Goal: Information Seeking & Learning: Learn about a topic

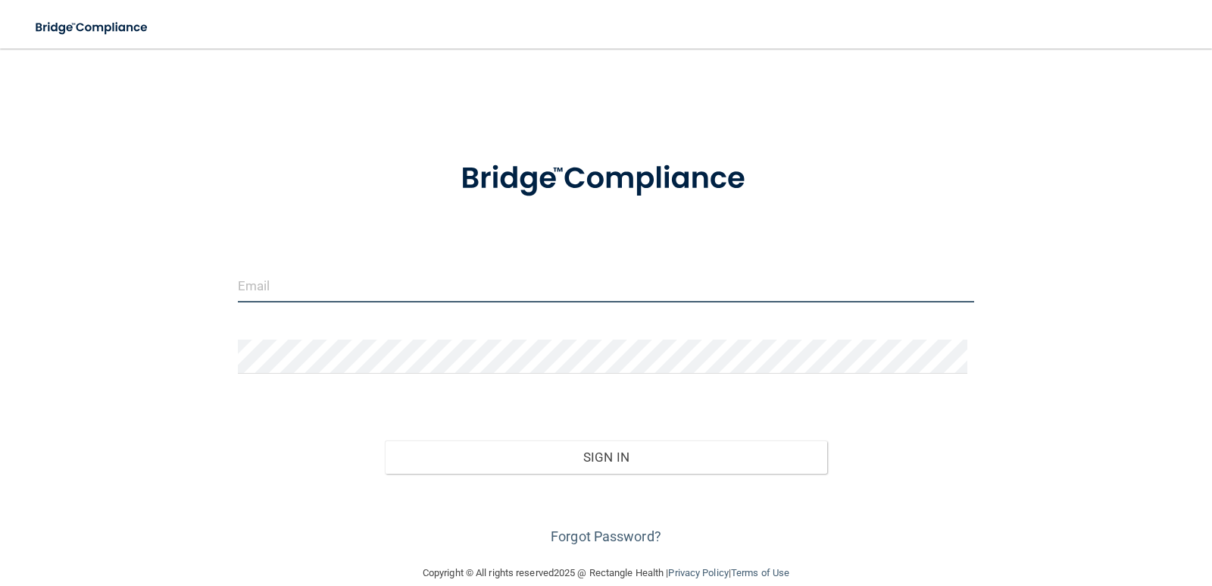
click at [522, 280] on input "email" at bounding box center [606, 285] width 737 height 34
type input "[PERSON_NAME][EMAIL_ADDRESS][DOMAIN_NAME]"
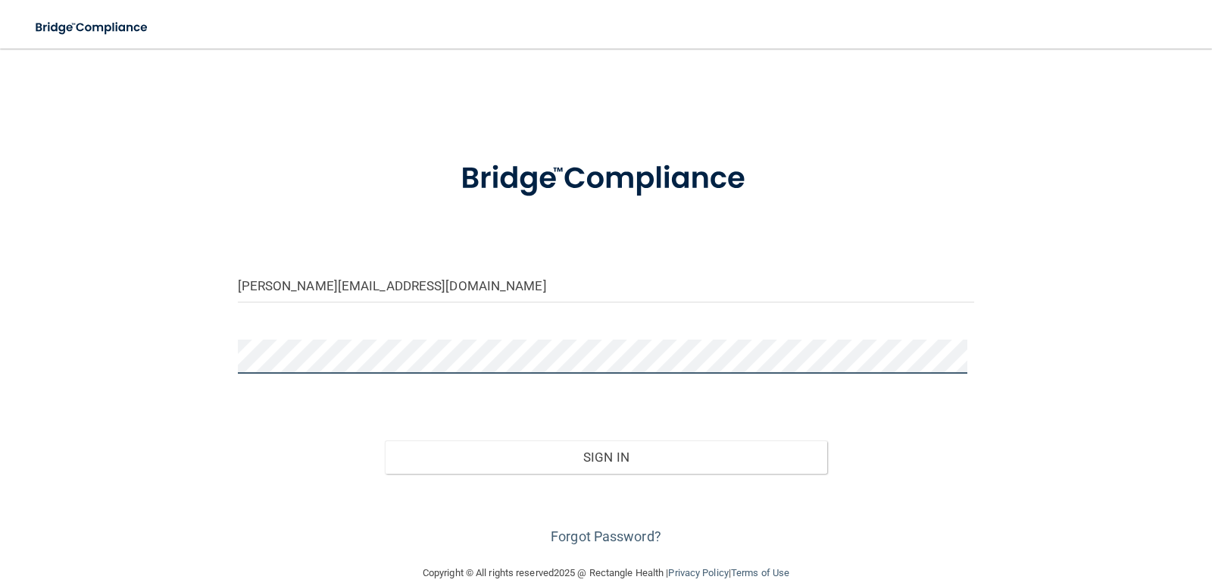
click at [385, 440] on button "Sign In" at bounding box center [606, 456] width 442 height 33
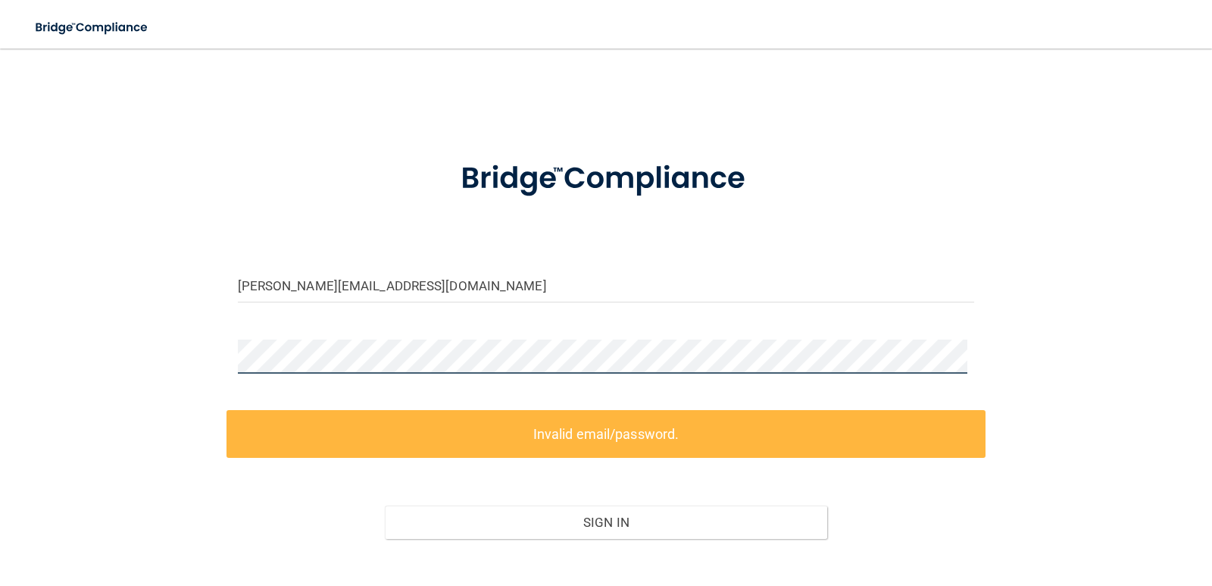
click at [117, 384] on div "[PERSON_NAME][EMAIL_ADDRESS][DOMAIN_NAME] Invalid email/password. You don't hav…" at bounding box center [605, 339] width 1151 height 550
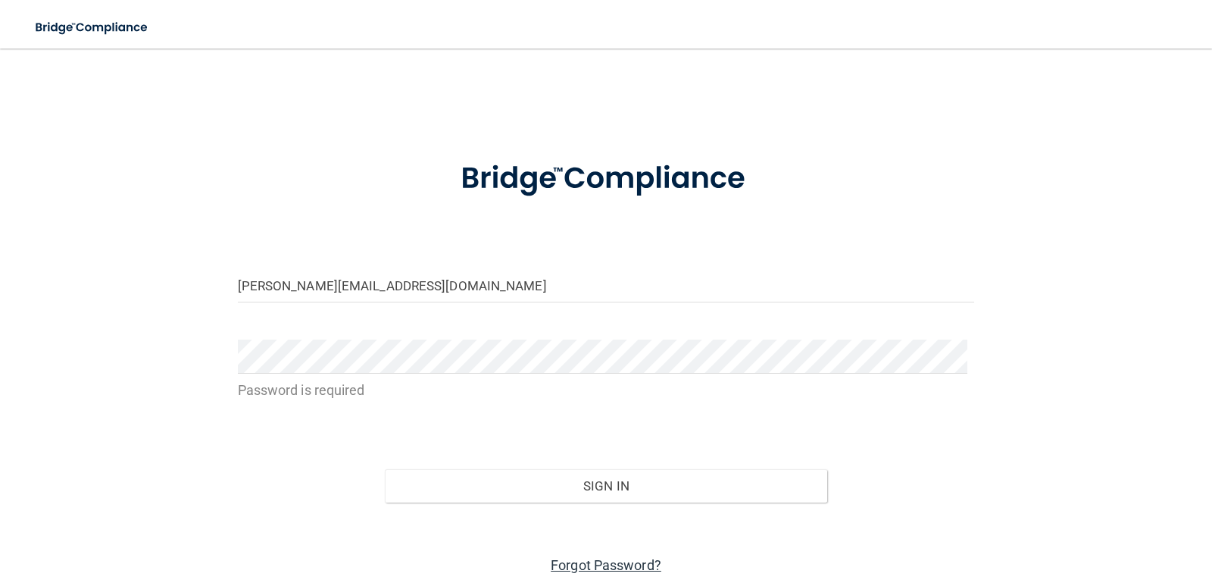
click at [612, 561] on link "Forgot Password?" at bounding box center [606, 565] width 111 height 16
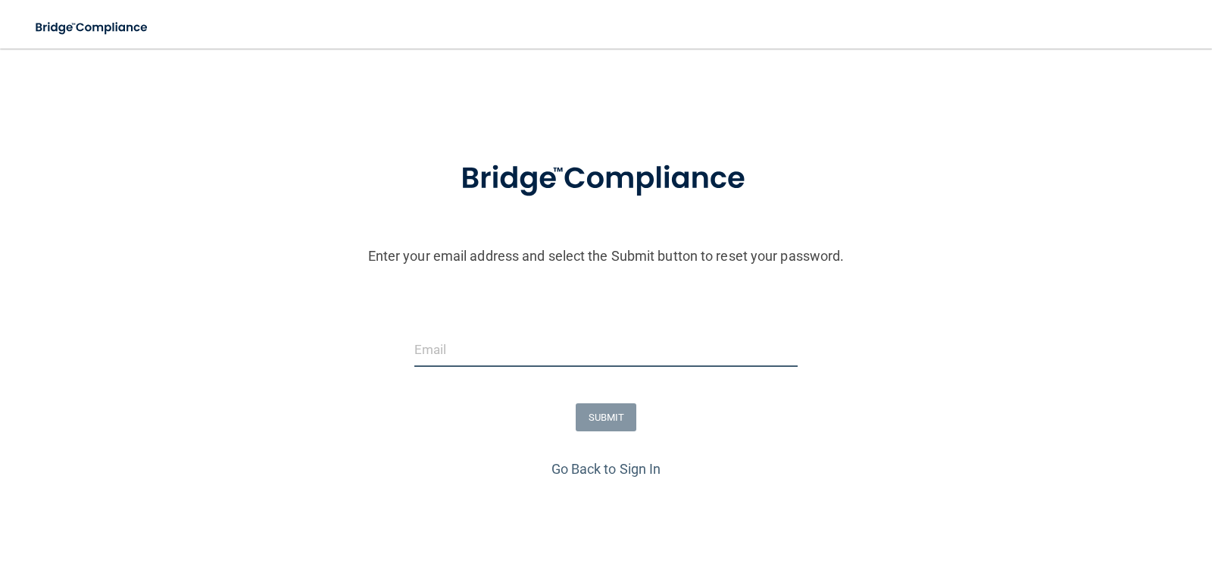
click at [584, 354] on input "email" at bounding box center [606, 350] width 384 height 34
type input "[PERSON_NAME][EMAIL_ADDRESS][DOMAIN_NAME]"
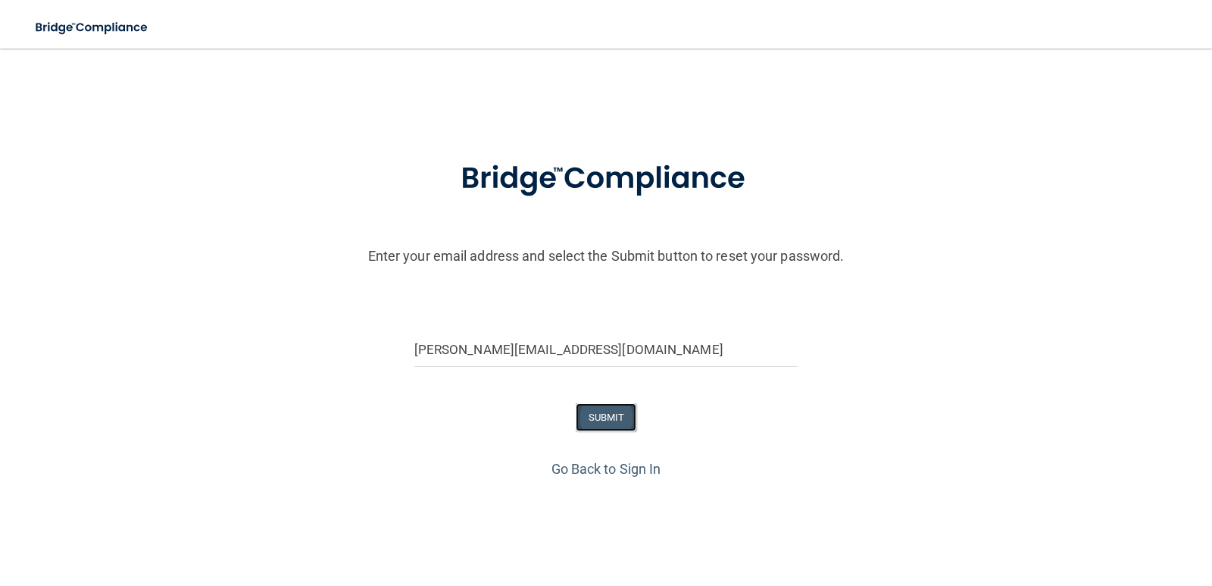
click at [596, 416] on button "SUBMIT" at bounding box center [606, 417] width 61 height 28
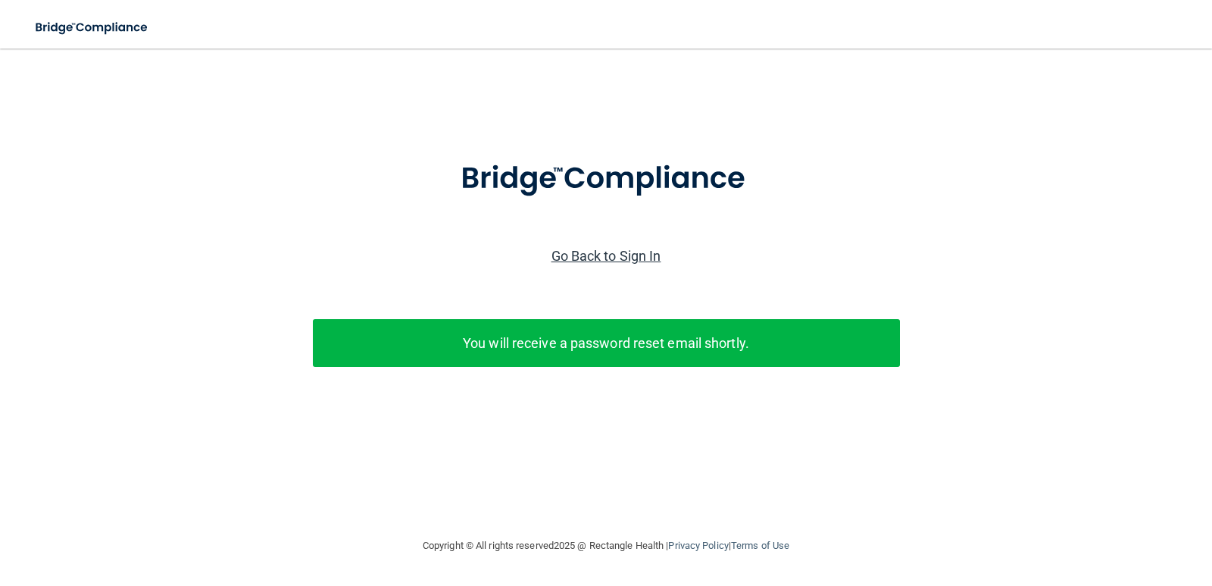
click at [607, 258] on link "Go Back to Sign In" at bounding box center [606, 256] width 110 height 16
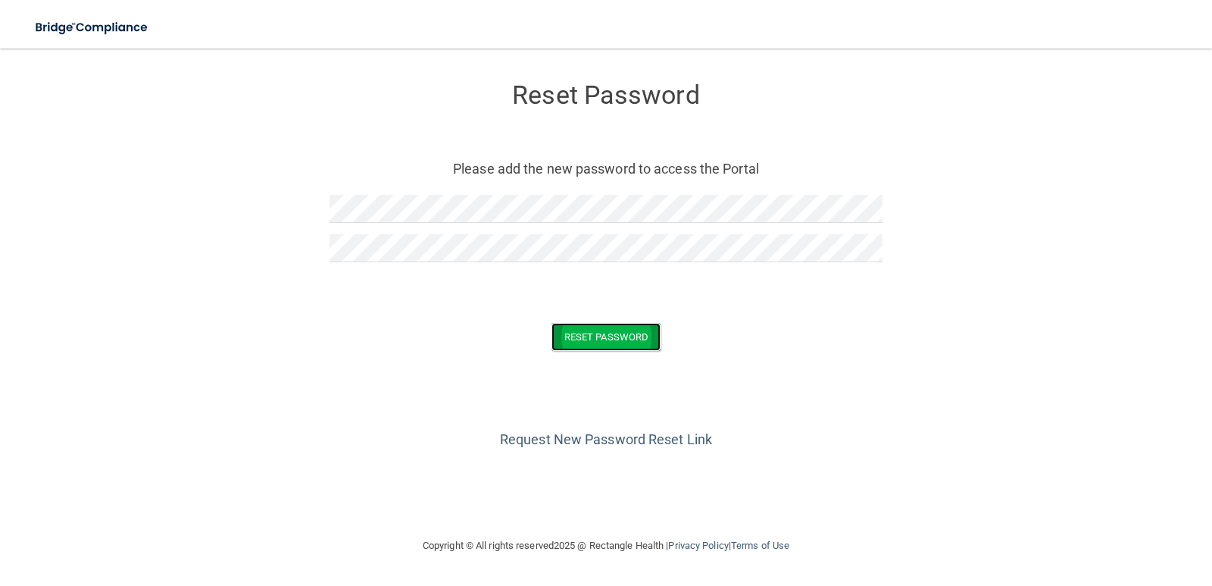
click at [653, 336] on button "Reset Password" at bounding box center [605, 337] width 109 height 28
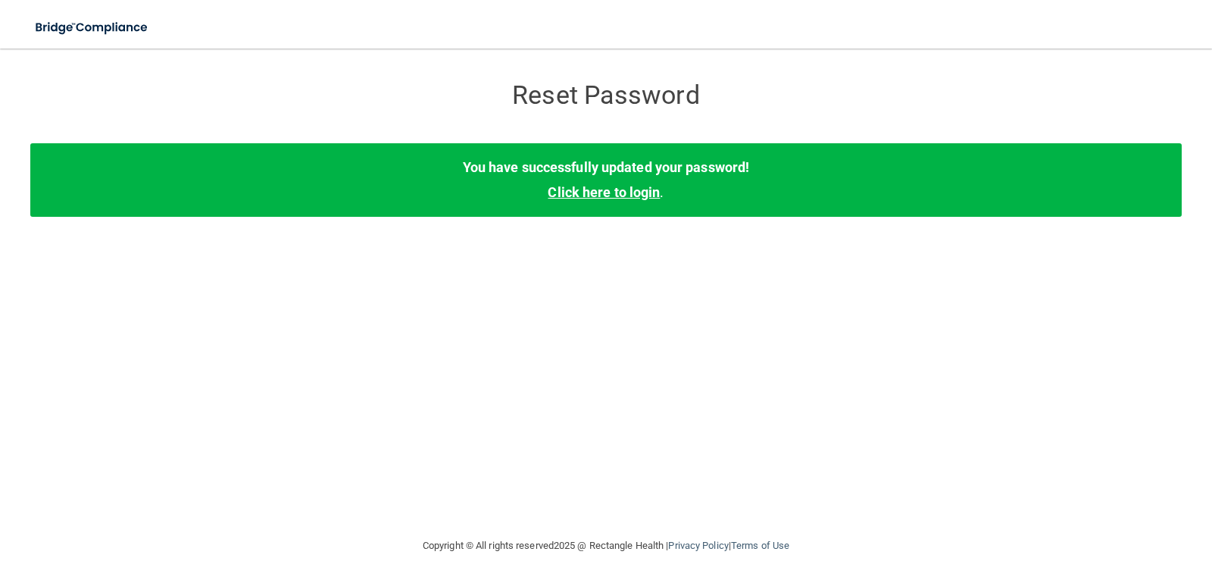
click at [608, 194] on link "Click here to login" at bounding box center [604, 192] width 112 height 16
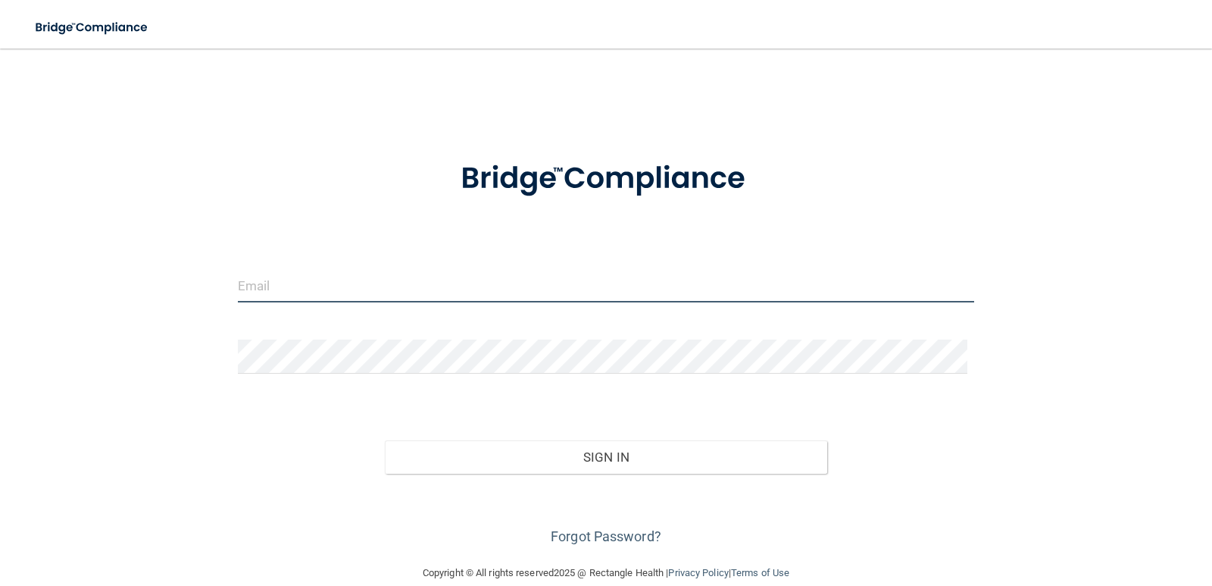
click at [575, 292] on input "email" at bounding box center [606, 285] width 737 height 34
click at [455, 289] on input "email" at bounding box center [606, 285] width 737 height 34
type input "[PERSON_NAME][EMAIL_ADDRESS][DOMAIN_NAME]"
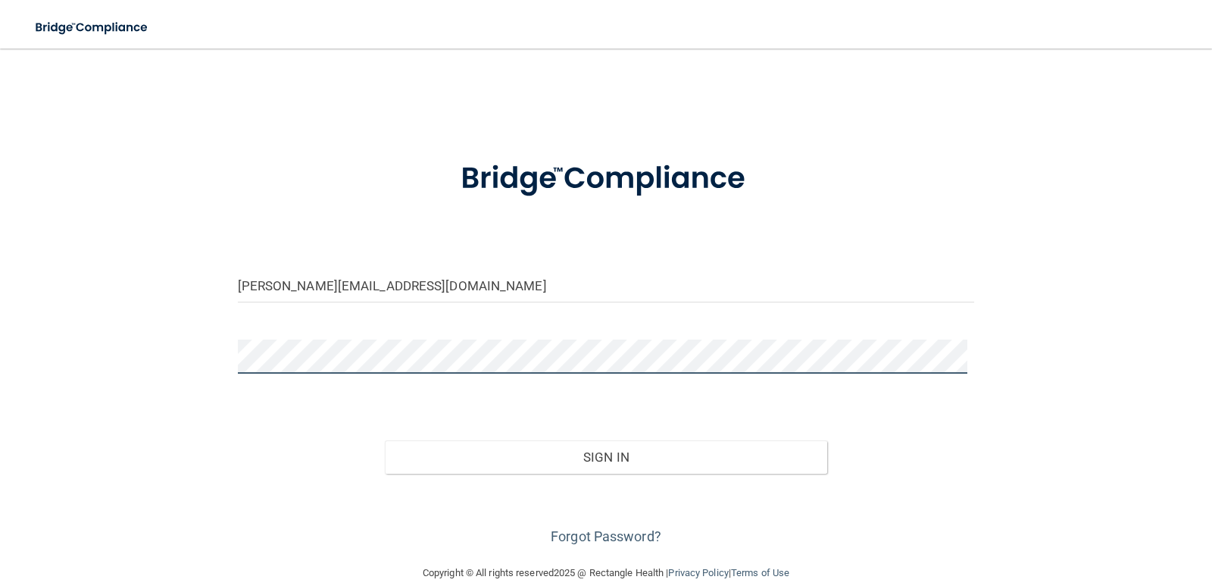
click at [385, 440] on button "Sign In" at bounding box center [606, 456] width 442 height 33
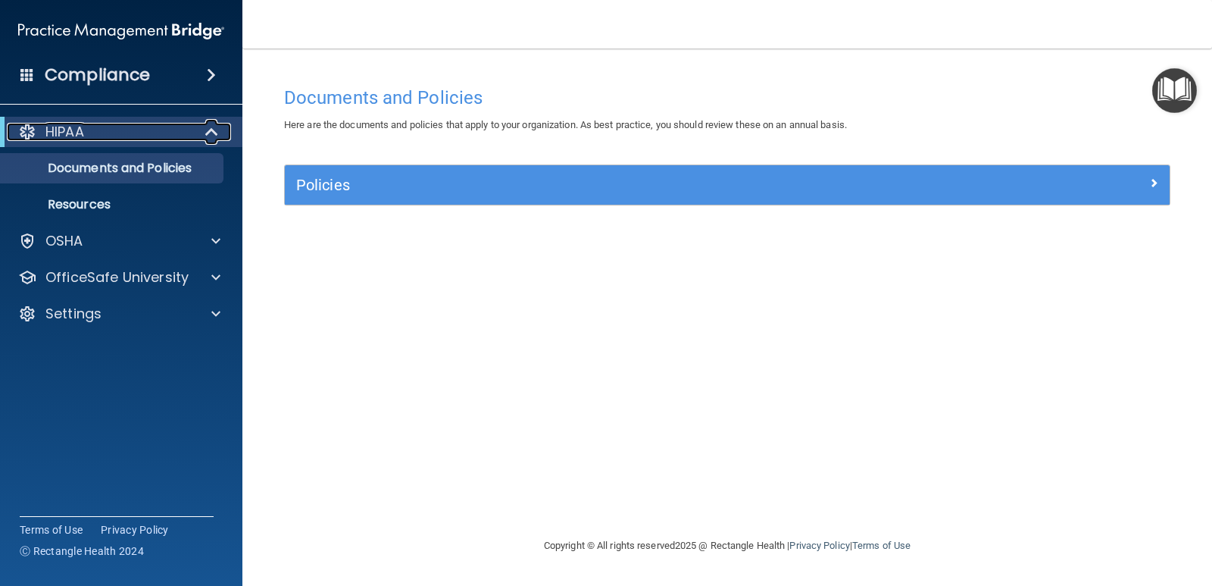
click at [123, 124] on div "HIPAA" at bounding box center [100, 132] width 187 height 18
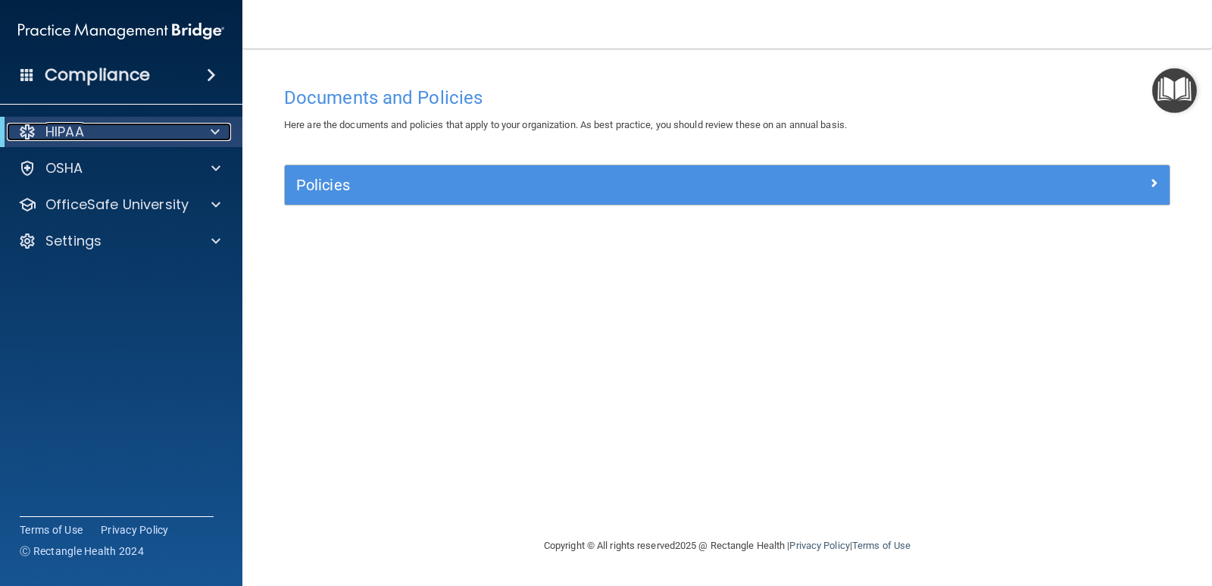
click at [123, 124] on div "HIPAA" at bounding box center [100, 132] width 187 height 18
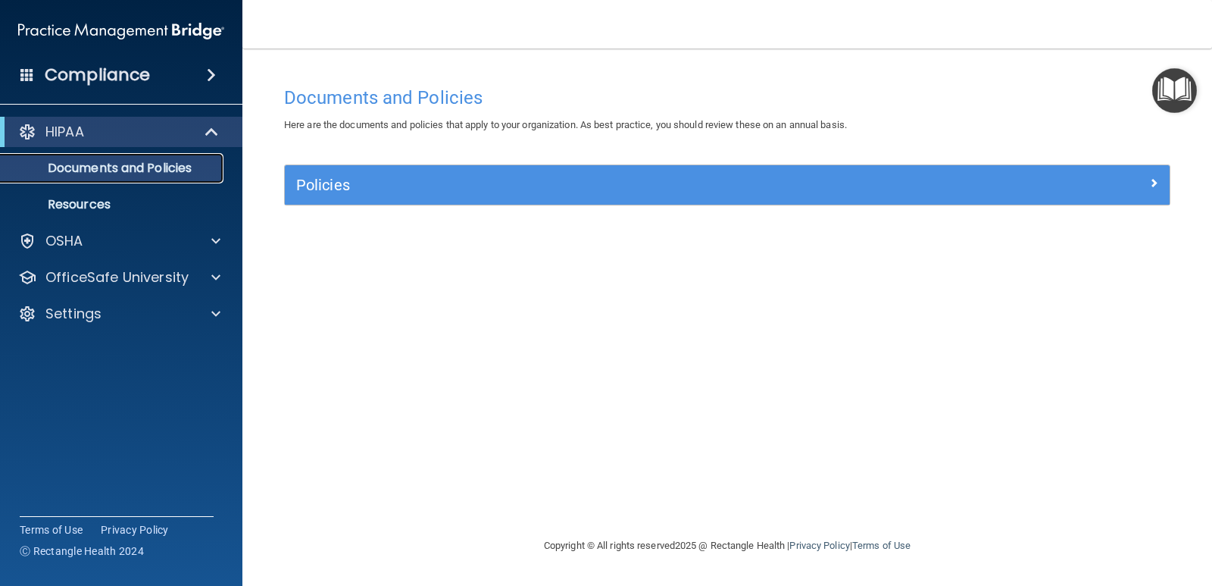
click at [98, 165] on p "Documents and Policies" at bounding box center [113, 168] width 207 height 15
click at [155, 161] on p "Documents and Policies" at bounding box center [113, 168] width 207 height 15
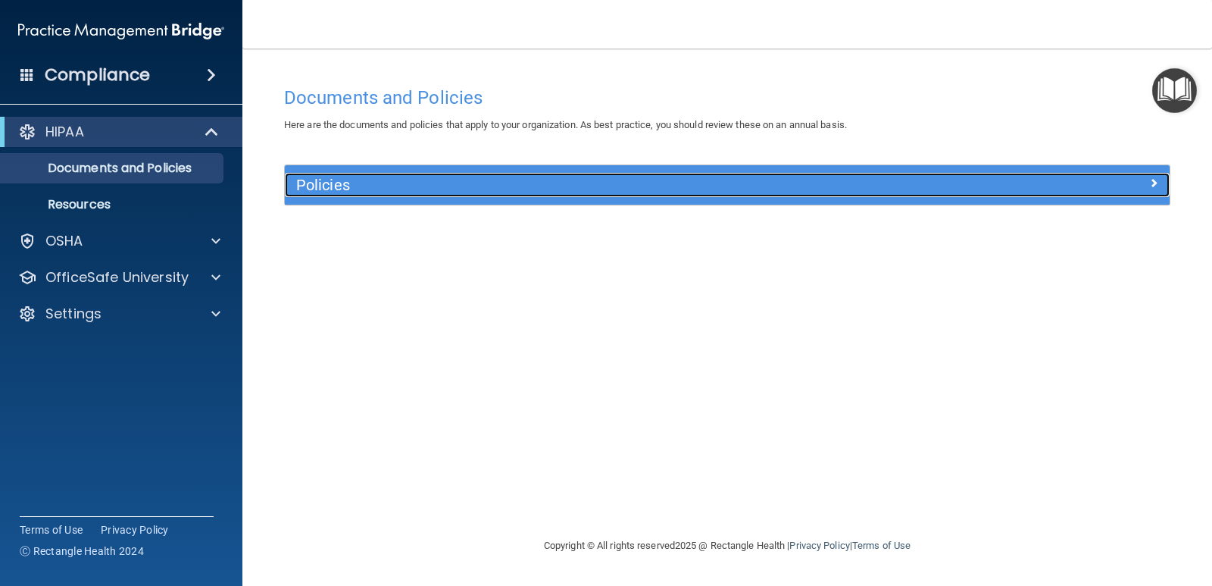
click at [315, 186] on h5 "Policies" at bounding box center [616, 185] width 641 height 17
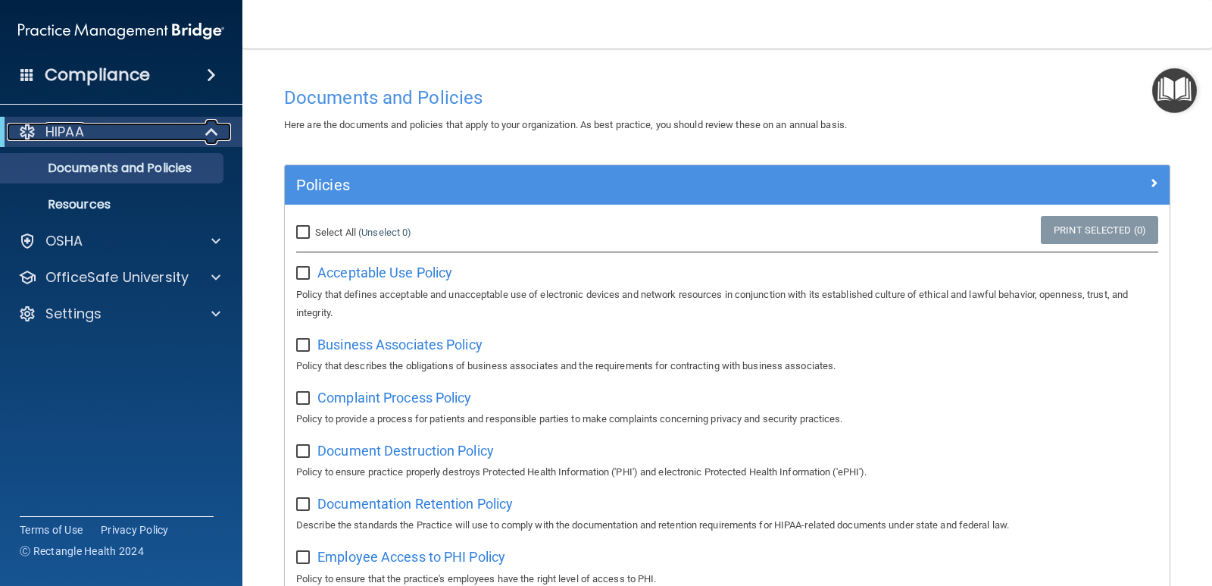
click at [55, 125] on p "HIPAA" at bounding box center [64, 132] width 39 height 18
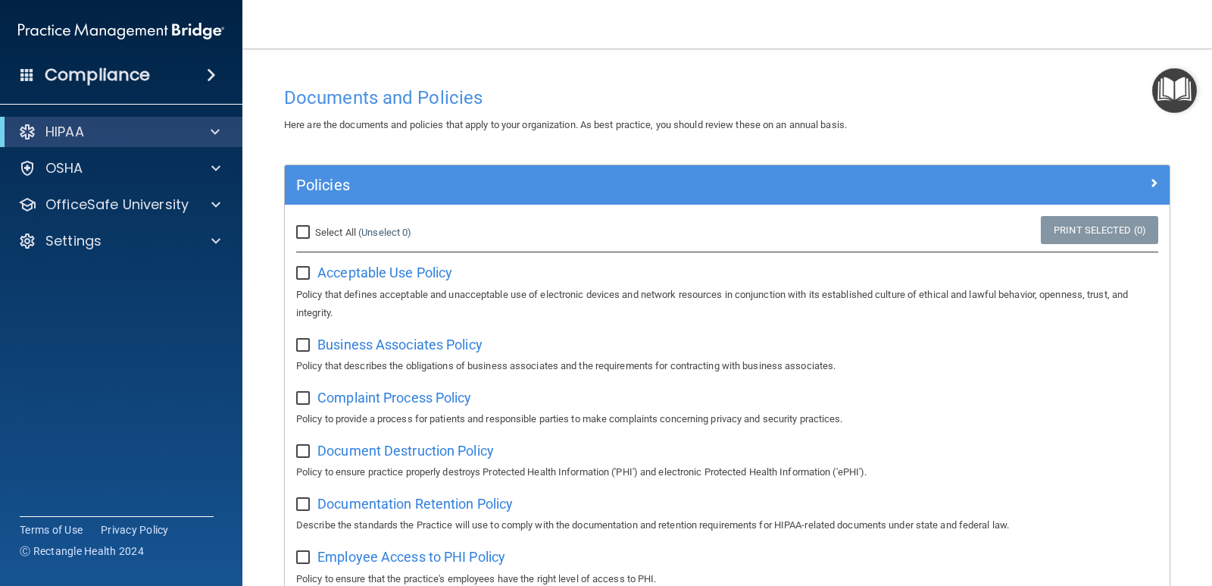
click at [304, 233] on input "Select All (Unselect 0) Unselect All" at bounding box center [304, 232] width 17 height 12
checkbox input "true"
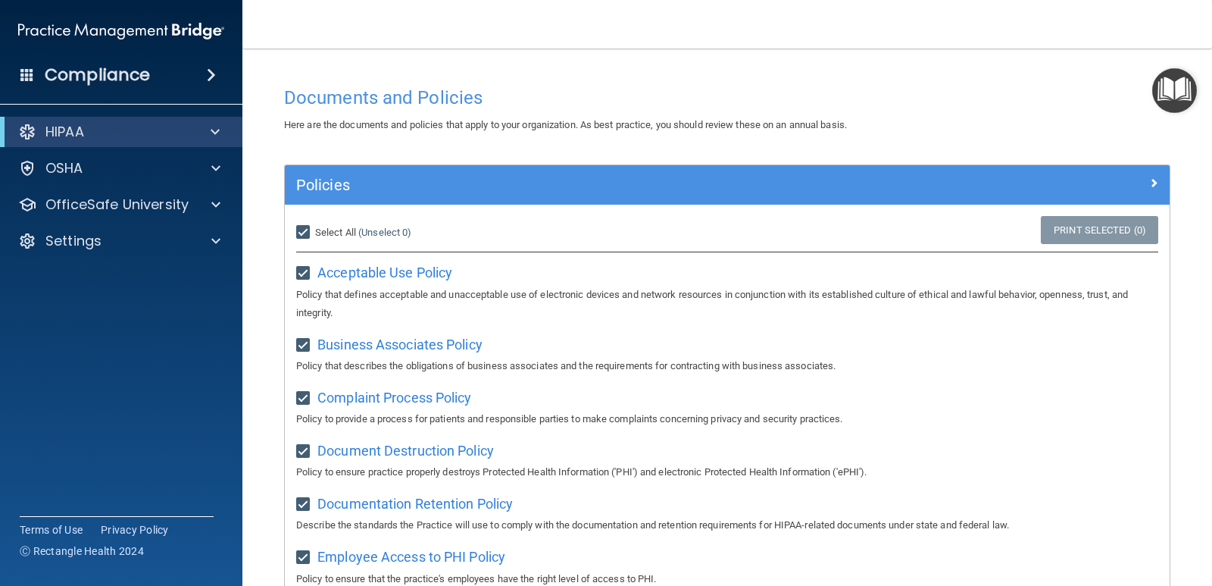
checkbox input "true"
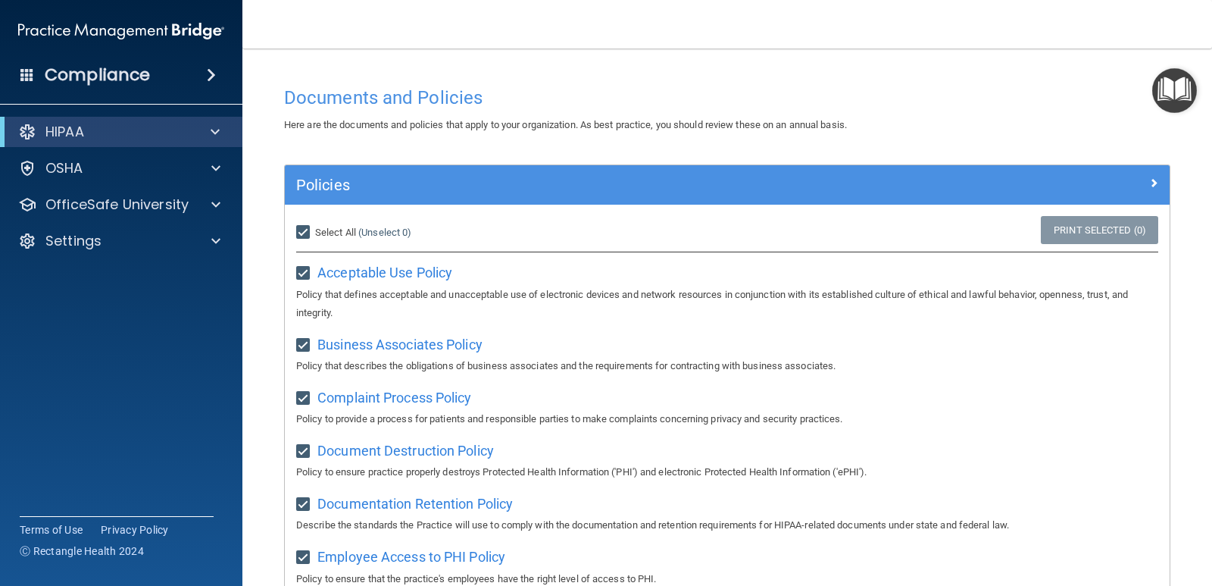
checkbox input "true"
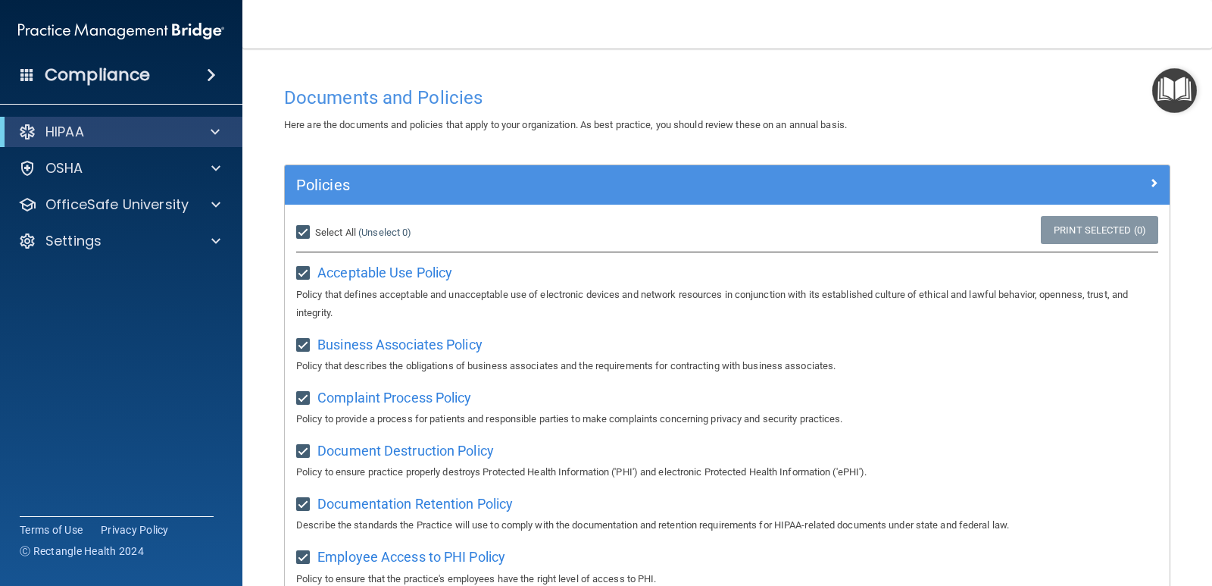
checkbox input "true"
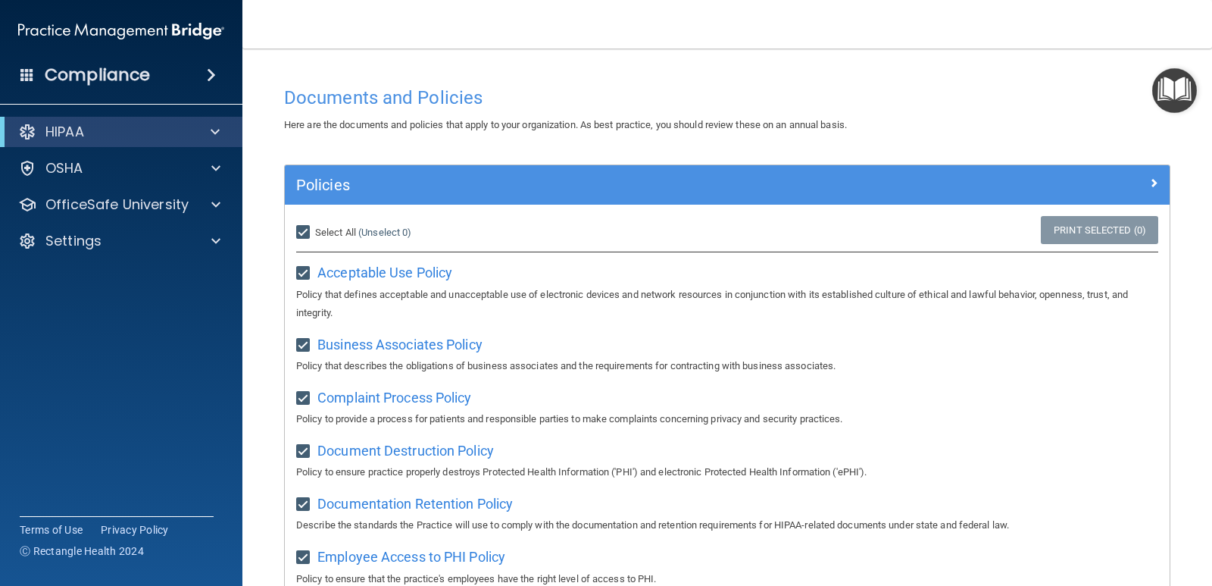
checkbox input "true"
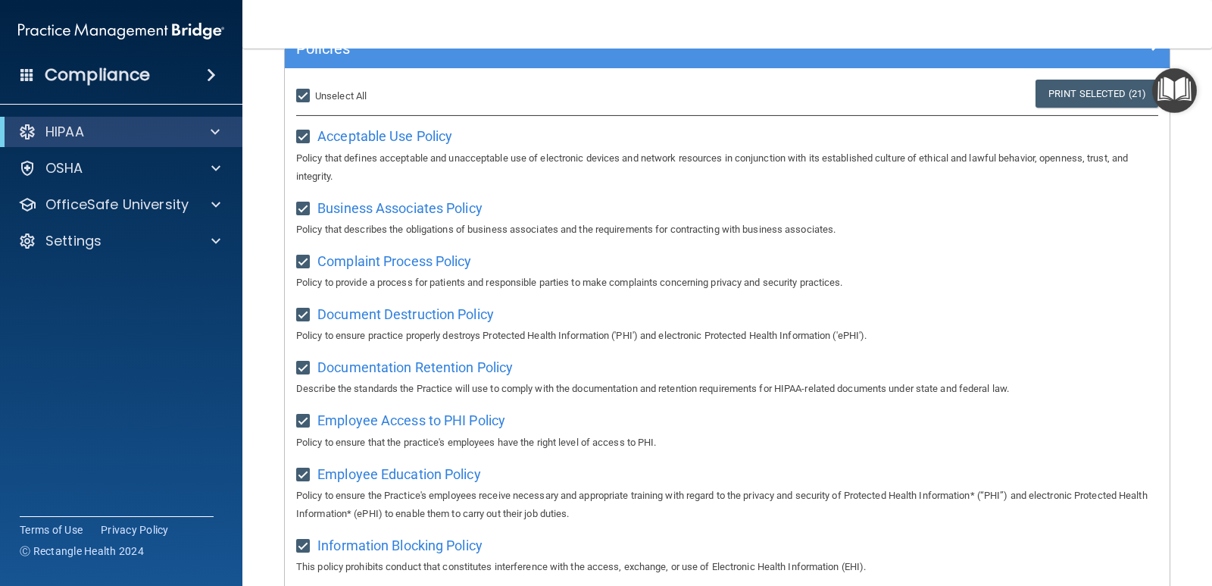
scroll to position [61, 0]
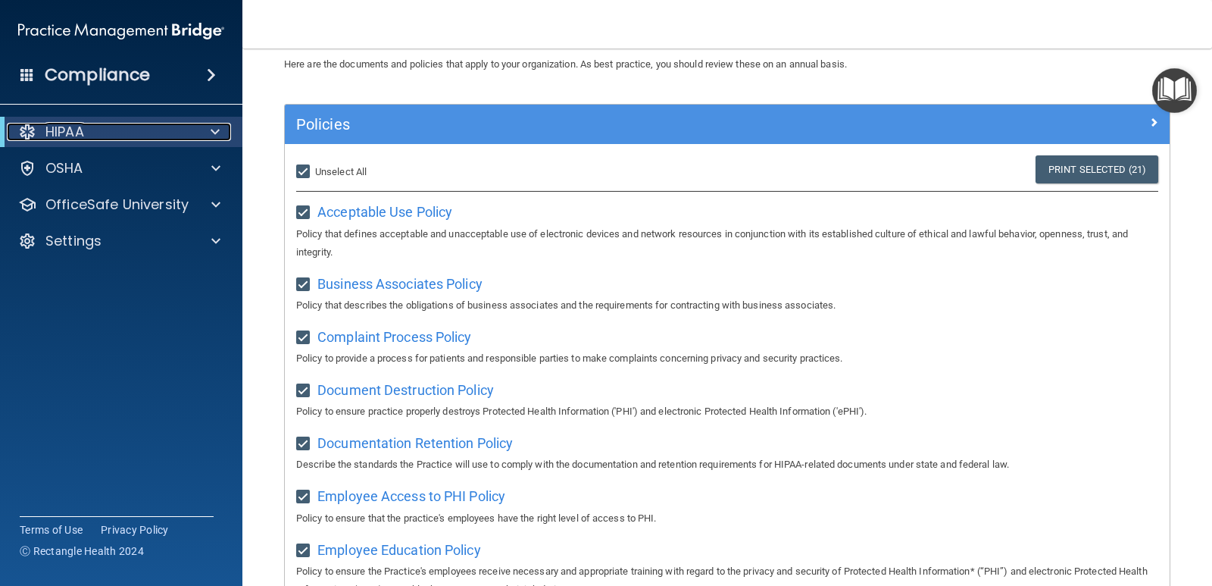
click at [223, 131] on div at bounding box center [212, 132] width 37 height 18
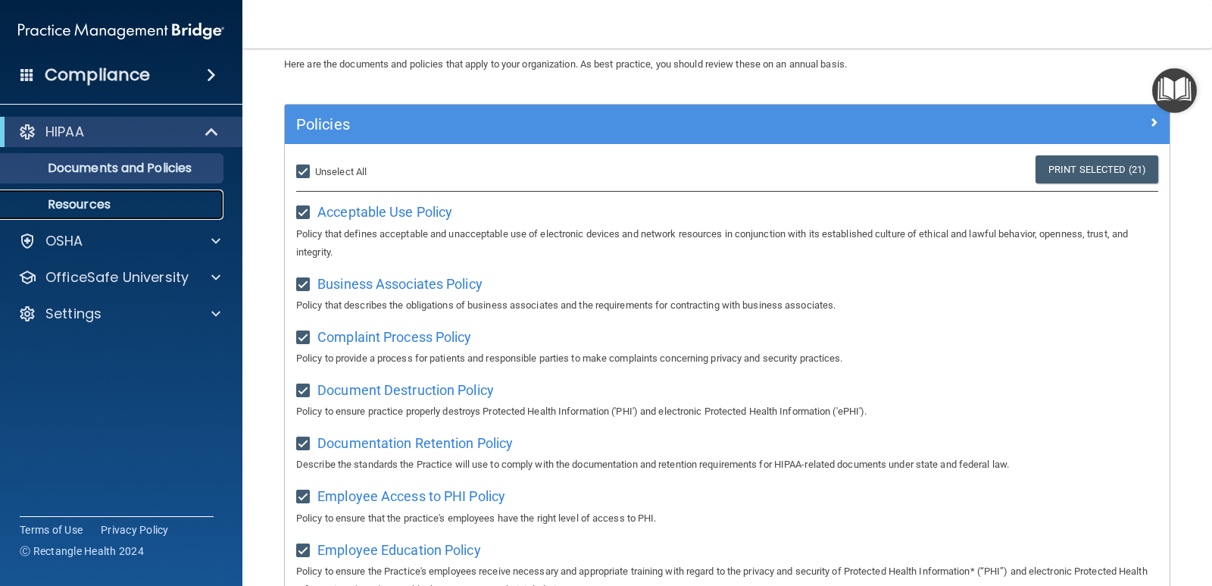
click at [80, 201] on p "Resources" at bounding box center [113, 204] width 207 height 15
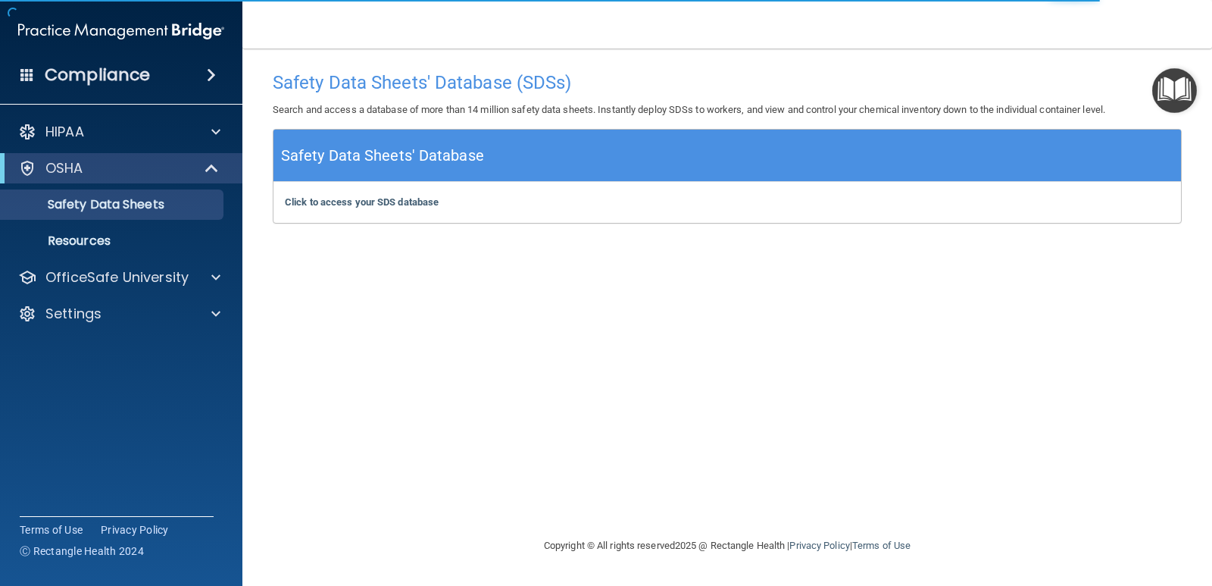
click at [208, 73] on span at bounding box center [211, 75] width 9 height 18
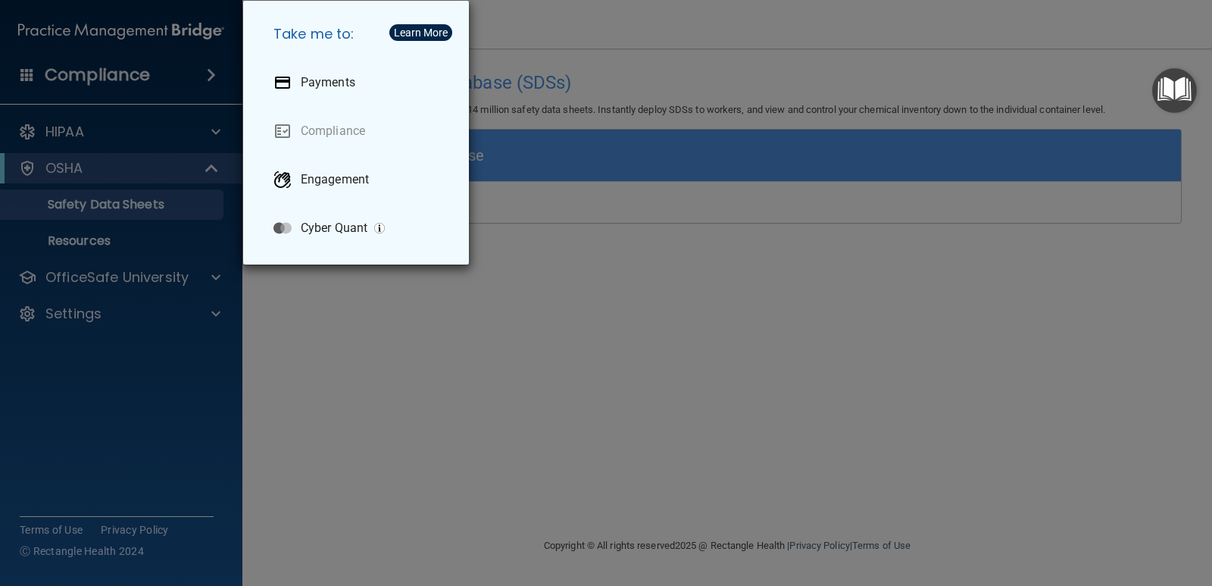
click at [123, 70] on div "Take me to: Payments Compliance Engagement Cyber Quant" at bounding box center [606, 293] width 1212 height 586
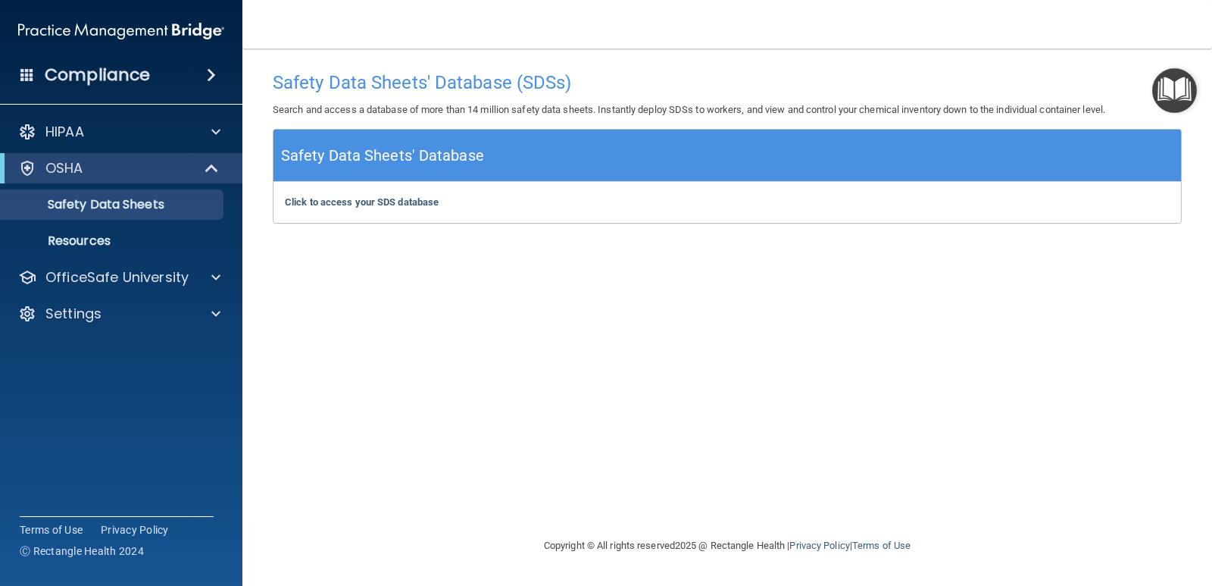
click at [123, 70] on h4 "Compliance" at bounding box center [97, 74] width 105 height 21
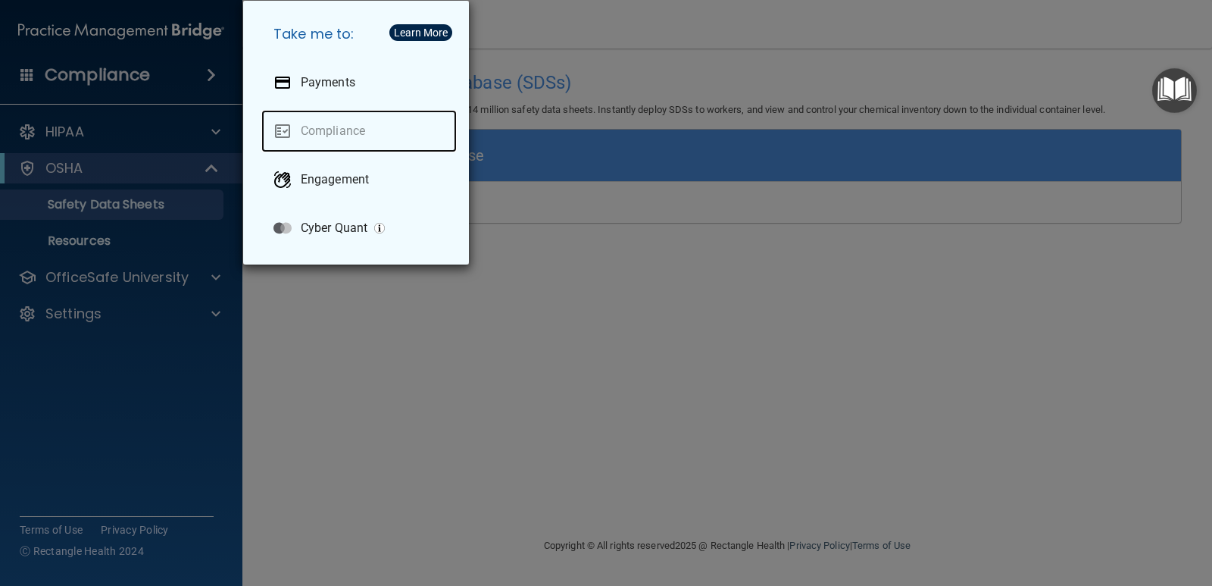
click at [317, 128] on link "Compliance" at bounding box center [358, 131] width 195 height 42
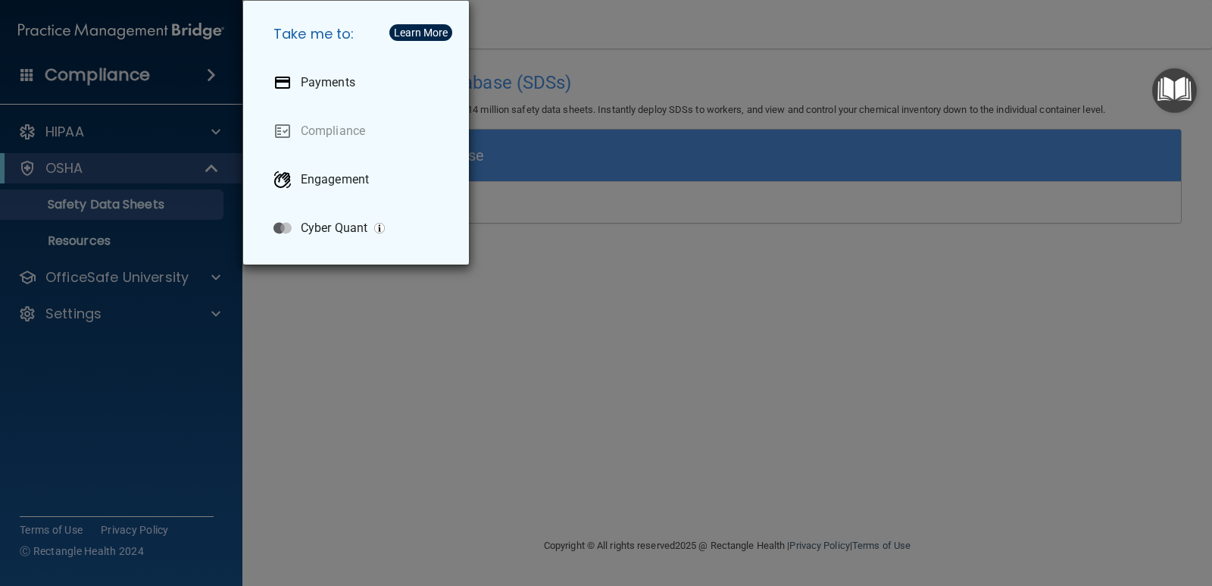
click at [210, 73] on div "Take me to: Payments Compliance Engagement Cyber Quant" at bounding box center [606, 293] width 1212 height 586
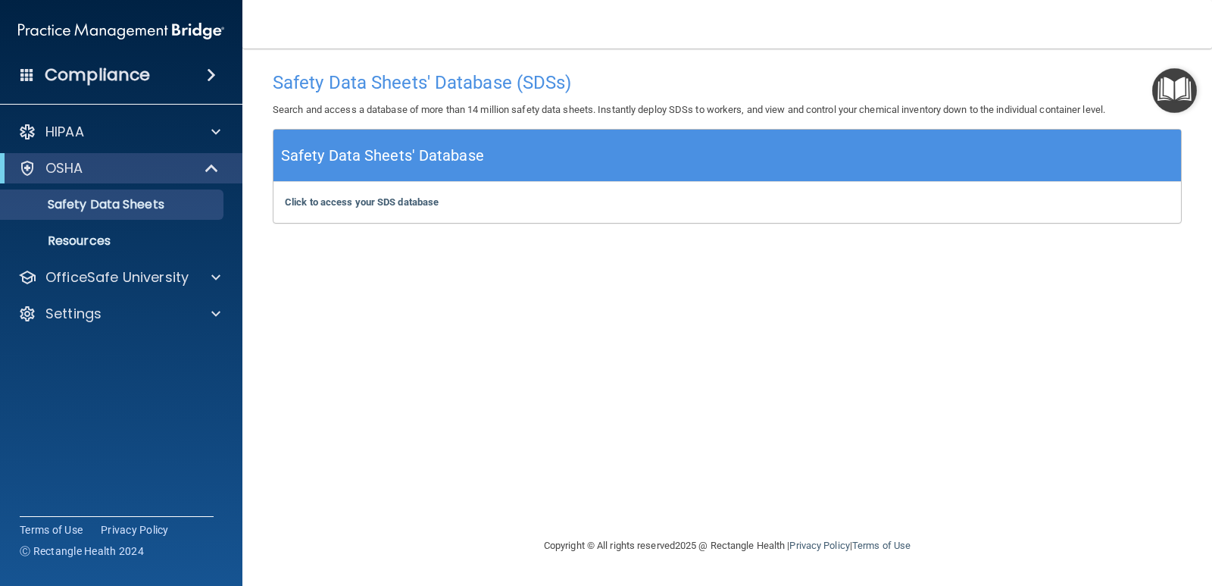
click at [210, 73] on span at bounding box center [211, 75] width 9 height 18
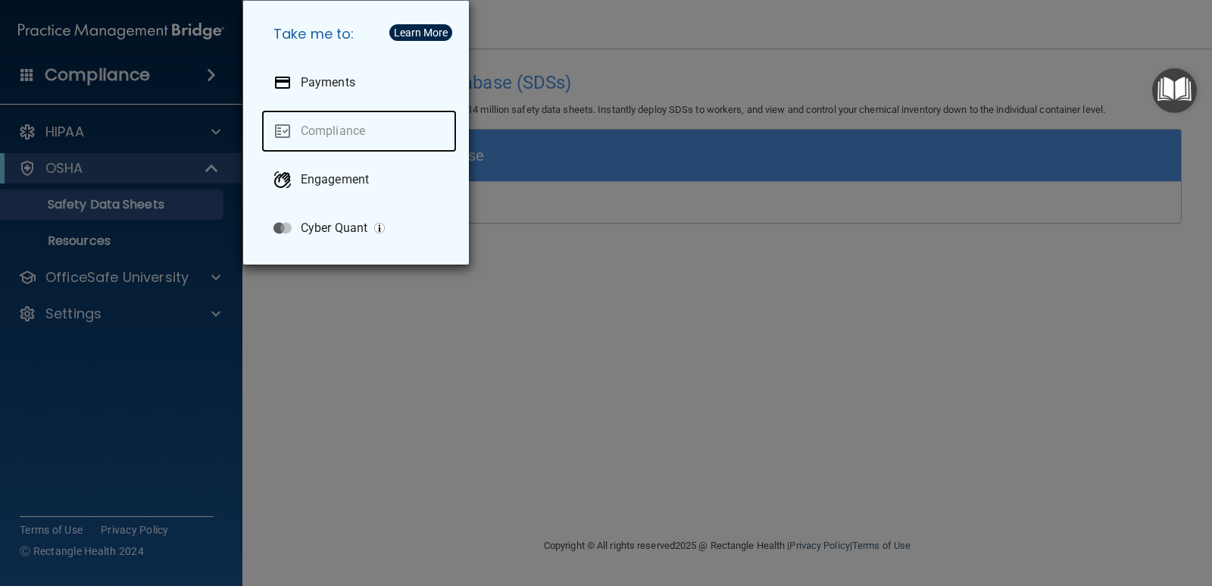
click at [320, 120] on link "Compliance" at bounding box center [358, 131] width 195 height 42
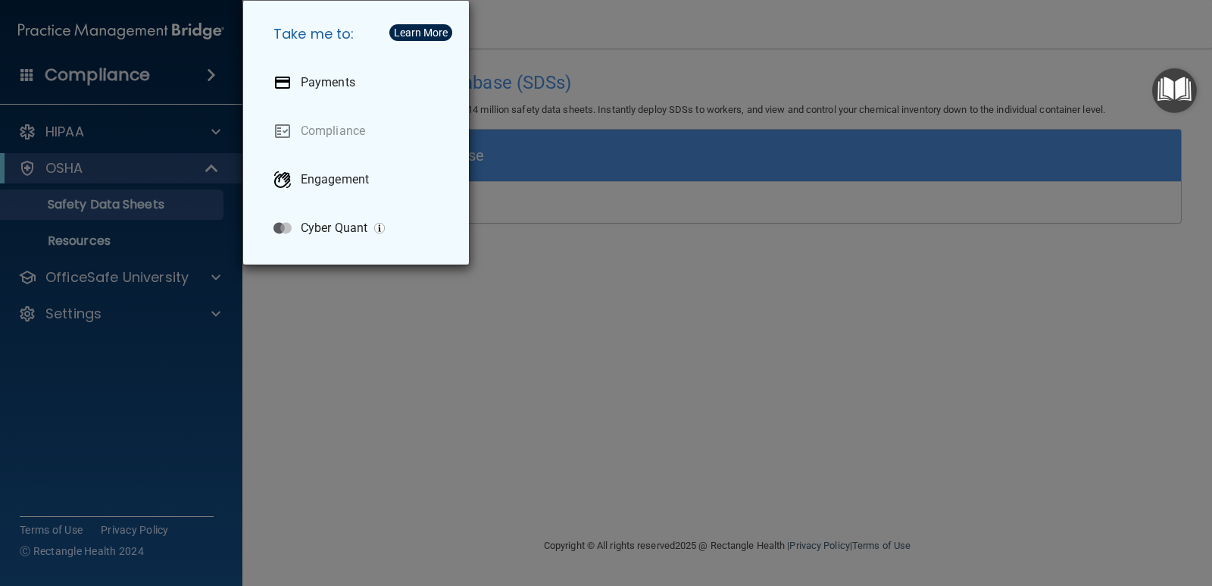
click at [214, 129] on div "Take me to: Payments Compliance Engagement Cyber Quant" at bounding box center [606, 293] width 1212 height 586
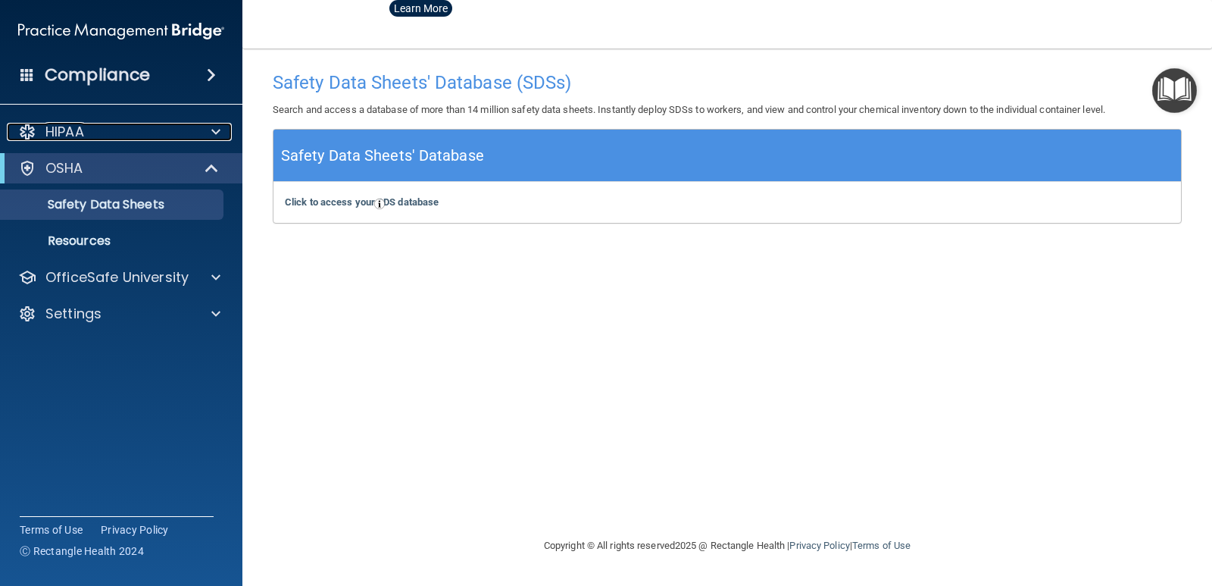
click at [214, 129] on span at bounding box center [215, 132] width 9 height 18
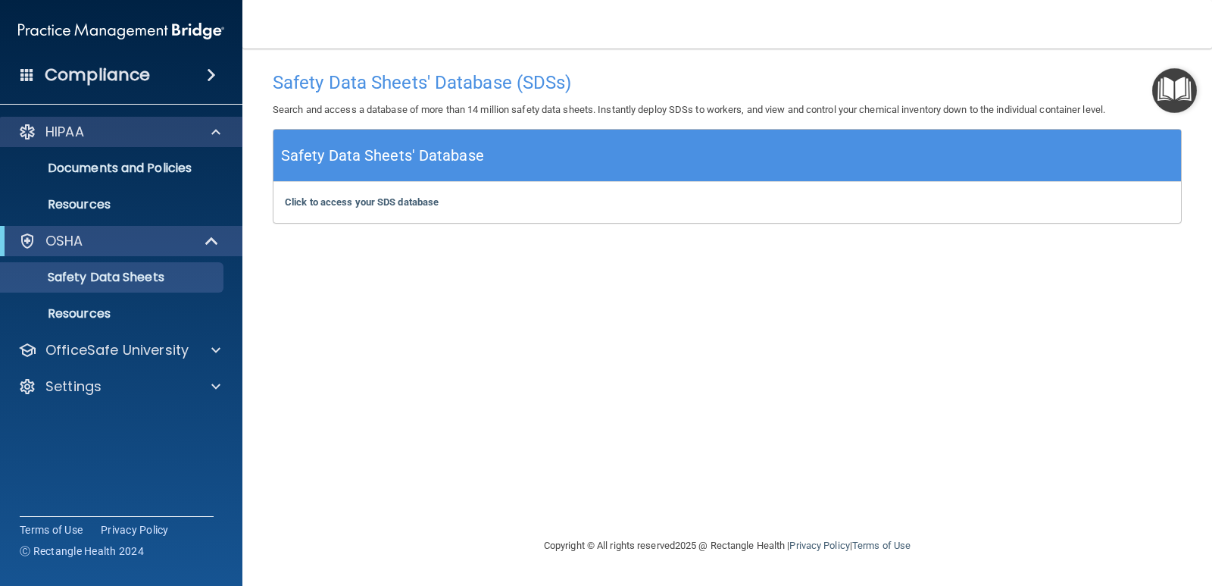
click at [44, 121] on div "HIPAA" at bounding box center [121, 132] width 243 height 30
click at [30, 123] on div at bounding box center [27, 132] width 18 height 18
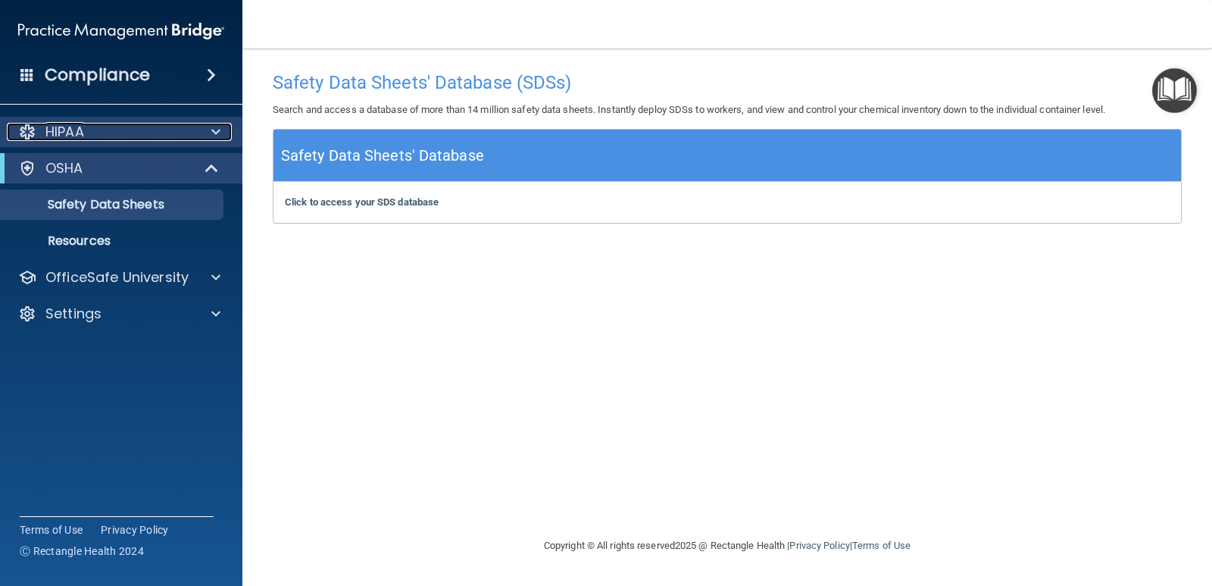
click at [30, 123] on div at bounding box center [27, 132] width 18 height 18
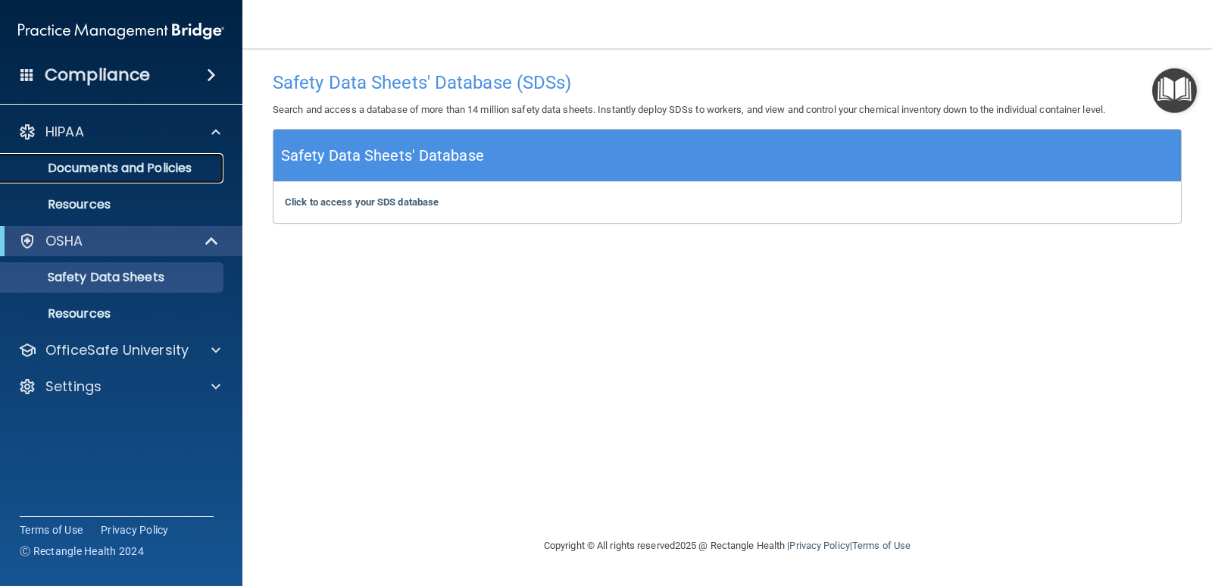
click at [73, 168] on p "Documents and Policies" at bounding box center [113, 168] width 207 height 15
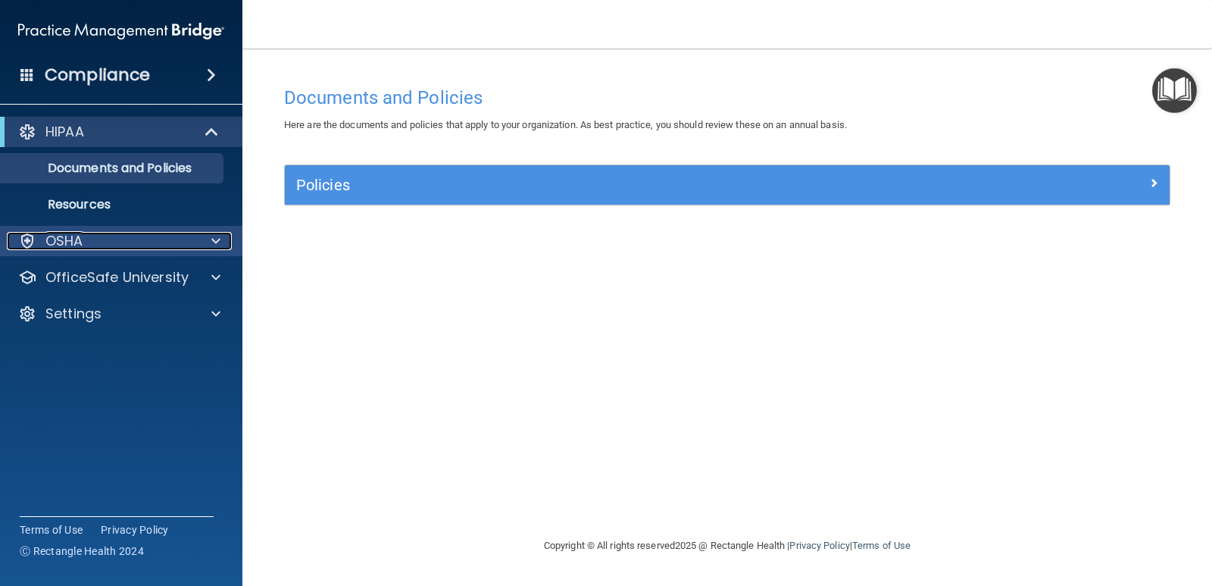
click at [220, 242] on div at bounding box center [214, 241] width 38 height 18
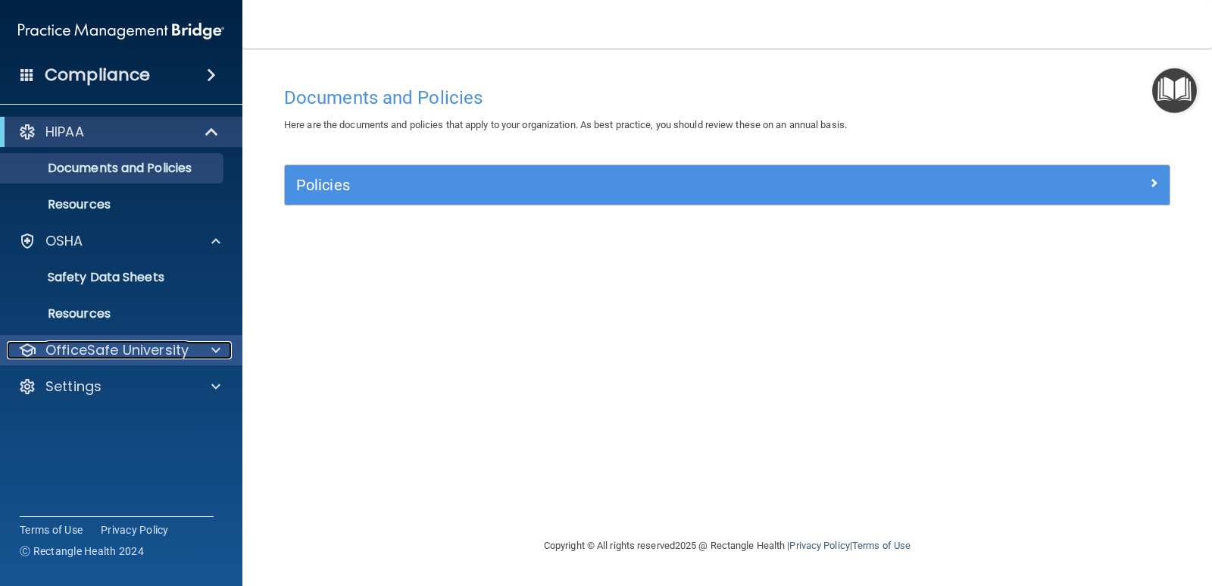
click at [86, 352] on p "OfficeSafe University" at bounding box center [116, 350] width 143 height 18
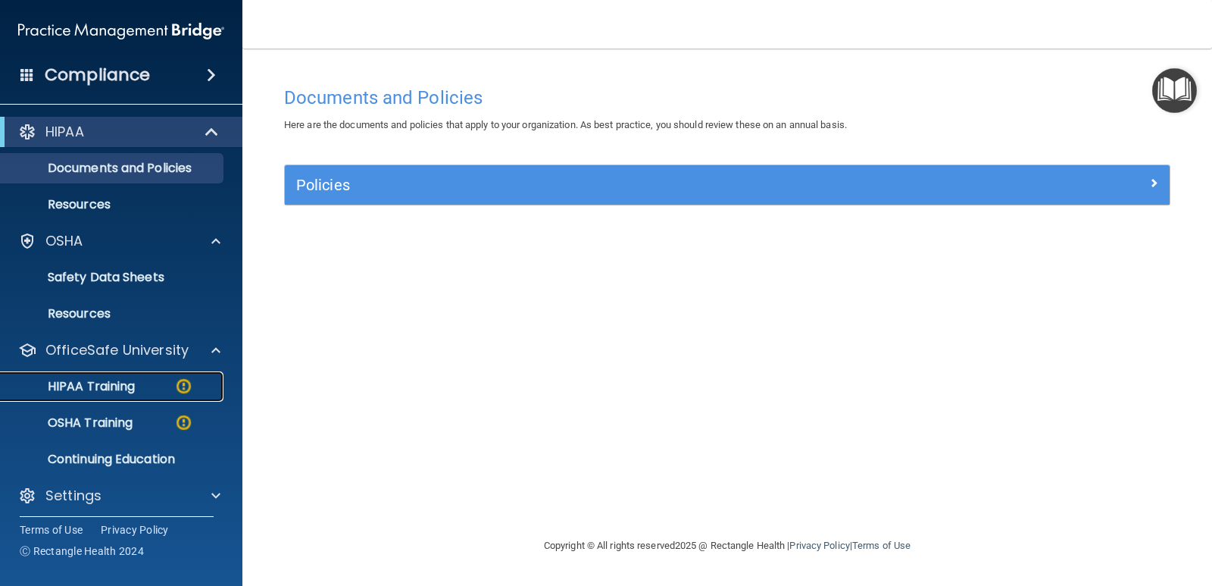
click at [189, 383] on img at bounding box center [183, 385] width 19 height 19
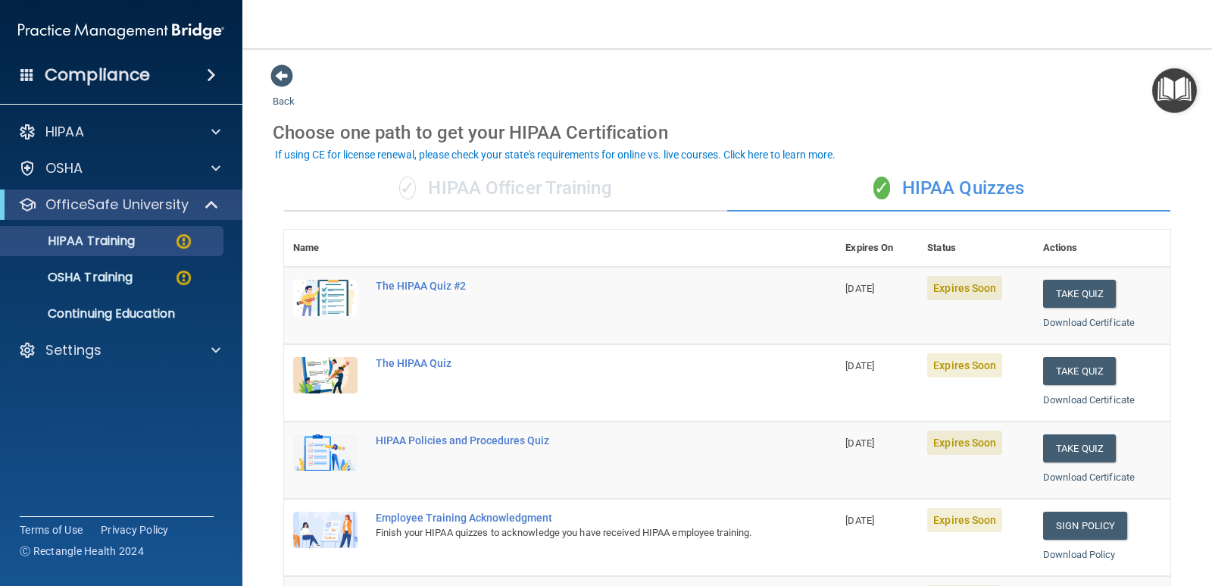
click at [555, 188] on div "✓ HIPAA Officer Training" at bounding box center [505, 188] width 443 height 45
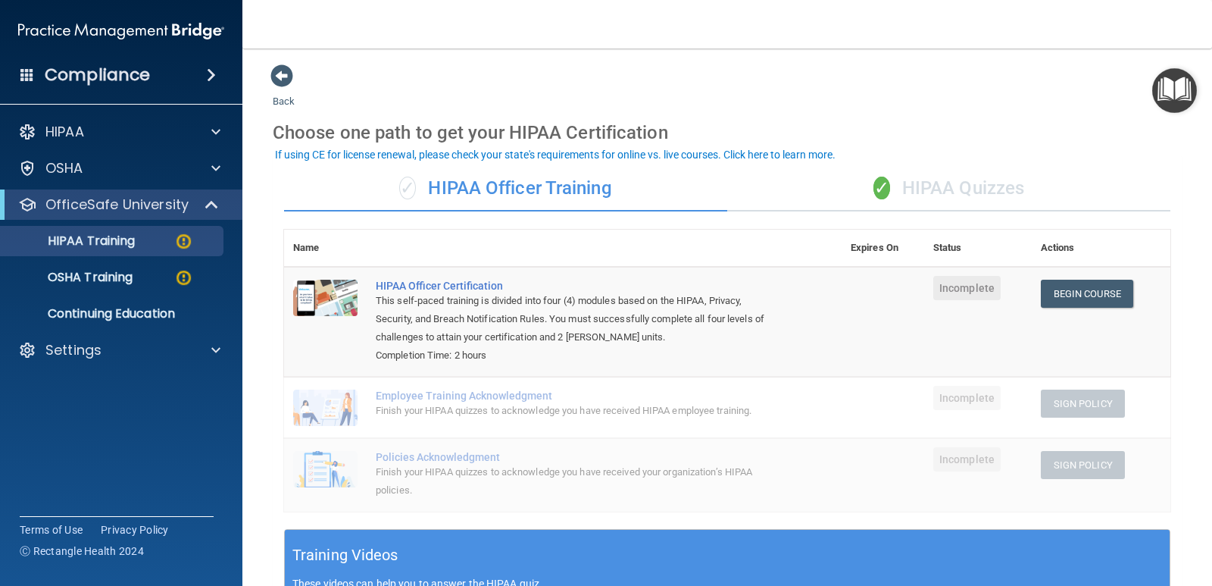
click at [555, 188] on div "✓ HIPAA Officer Training" at bounding box center [505, 188] width 443 height 45
click at [1085, 295] on link "Begin Course" at bounding box center [1087, 294] width 92 height 28
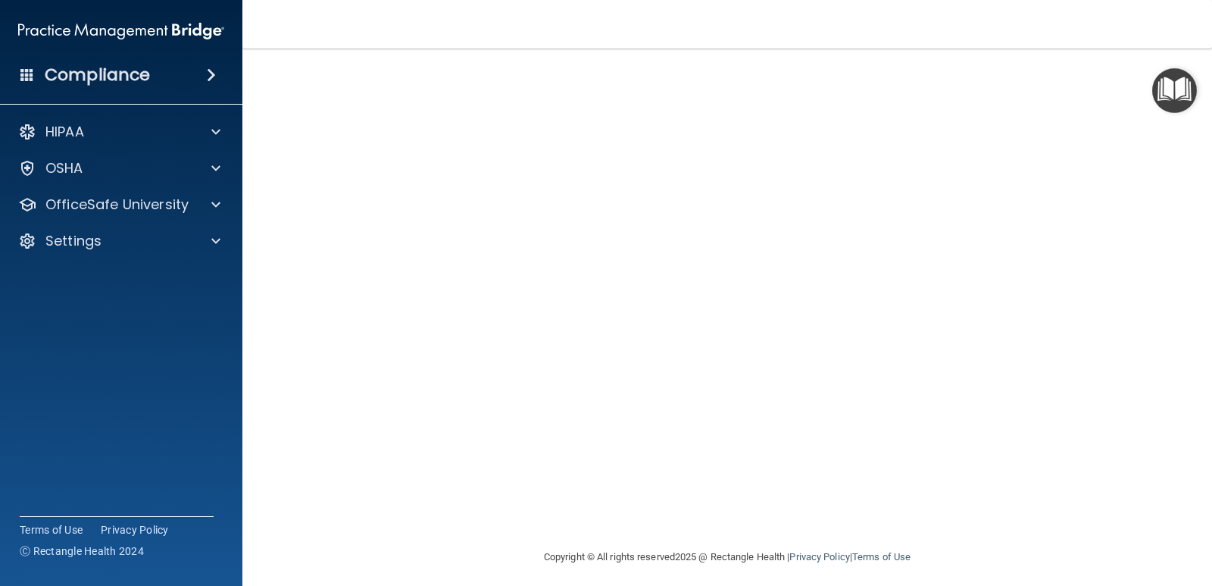
scroll to position [64, 0]
